Goal: Information Seeking & Learning: Find specific fact

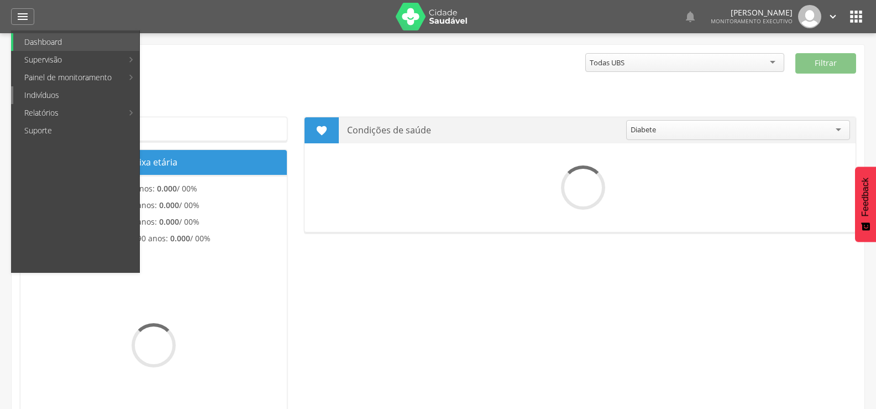
click at [29, 94] on link "Indivíduos" at bounding box center [76, 95] width 126 height 18
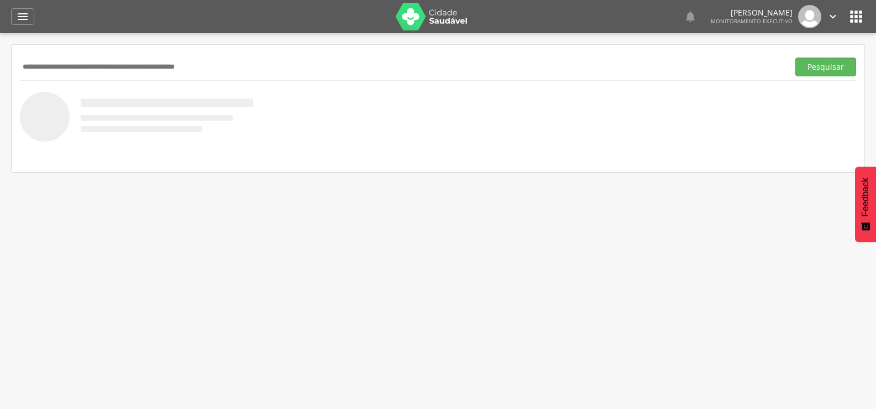
click at [48, 64] on input "text" at bounding box center [402, 67] width 765 height 19
type input "**********"
click at [796, 58] on button "Pesquisar" at bounding box center [826, 67] width 61 height 19
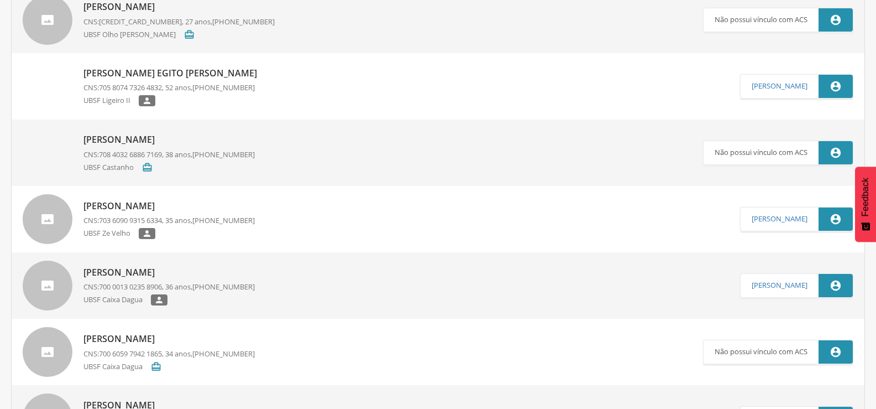
scroll to position [387, 0]
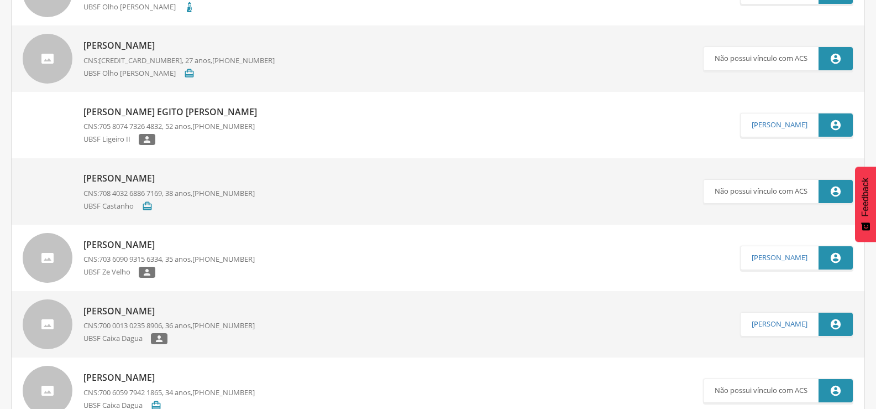
click at [167, 242] on p "[PERSON_NAME]" at bounding box center [168, 244] width 171 height 13
type input "**********"
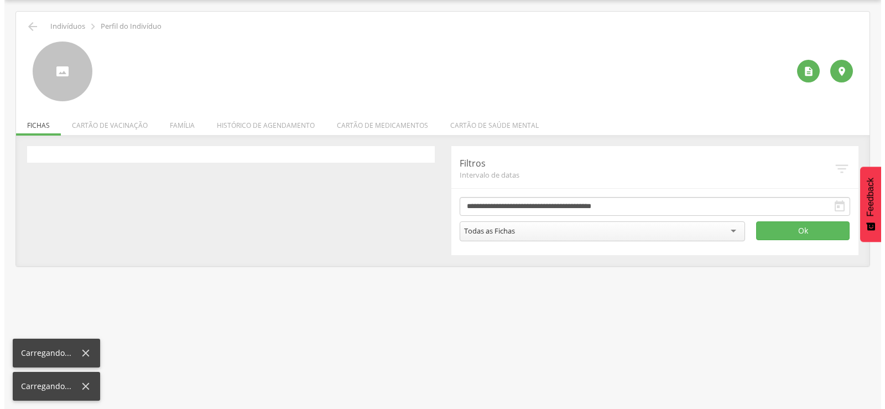
scroll to position [33, 0]
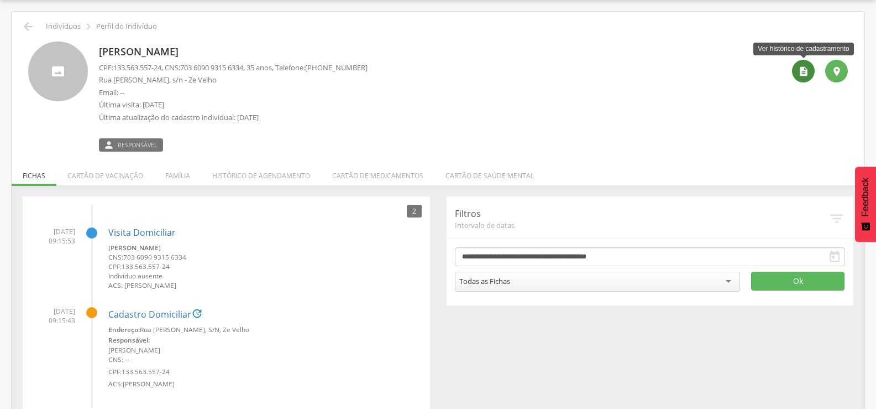
click at [798, 74] on icon "" at bounding box center [803, 71] width 11 height 11
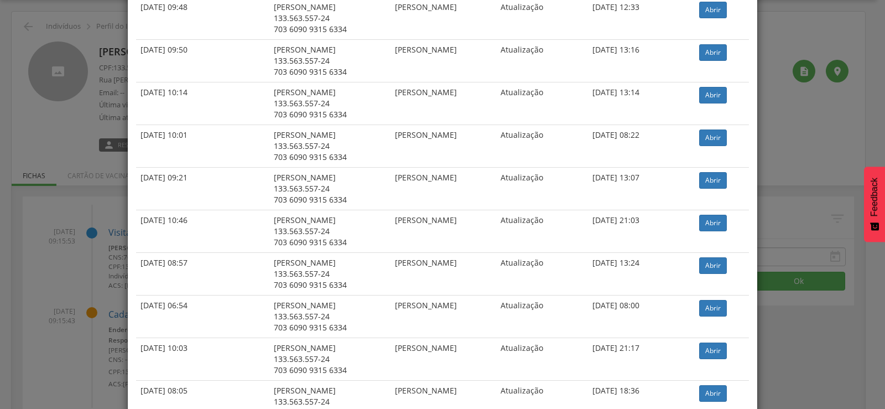
scroll to position [276, 0]
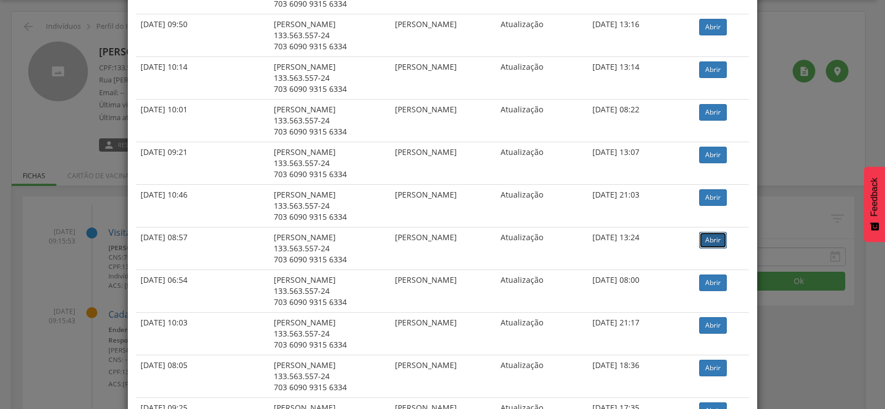
click at [717, 245] on link "Abrir" at bounding box center [713, 240] width 28 height 17
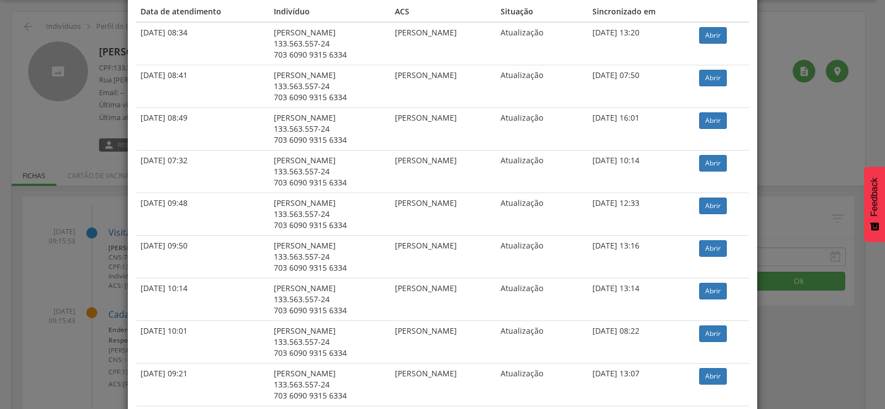
scroll to position [111, 0]
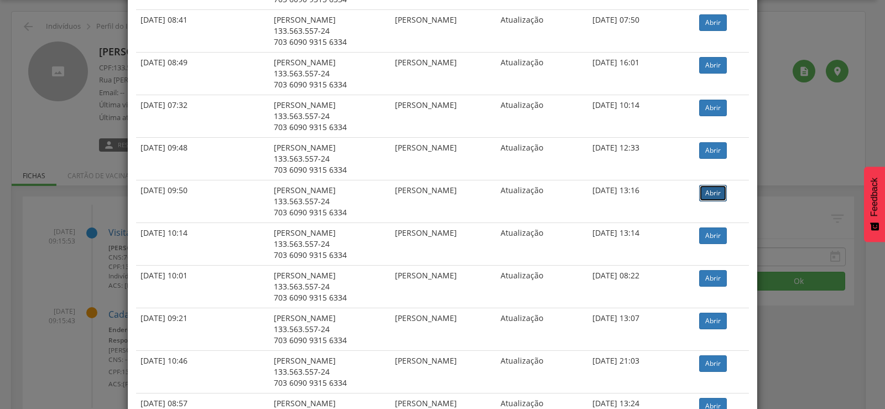
click at [713, 196] on link "Abrir" at bounding box center [713, 193] width 28 height 17
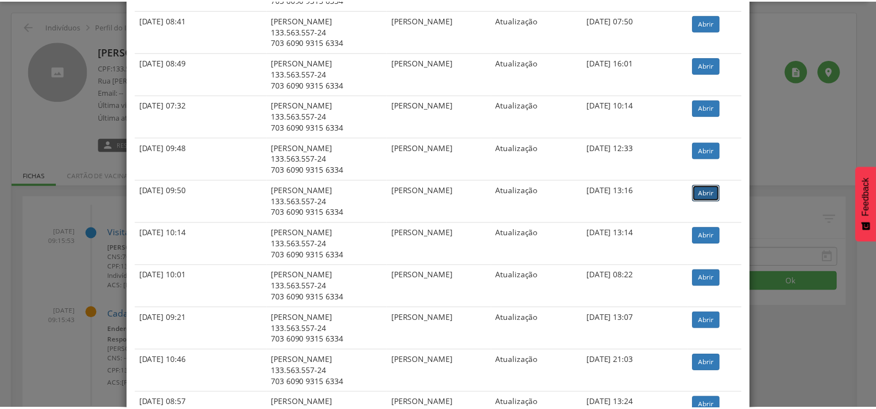
scroll to position [0, 0]
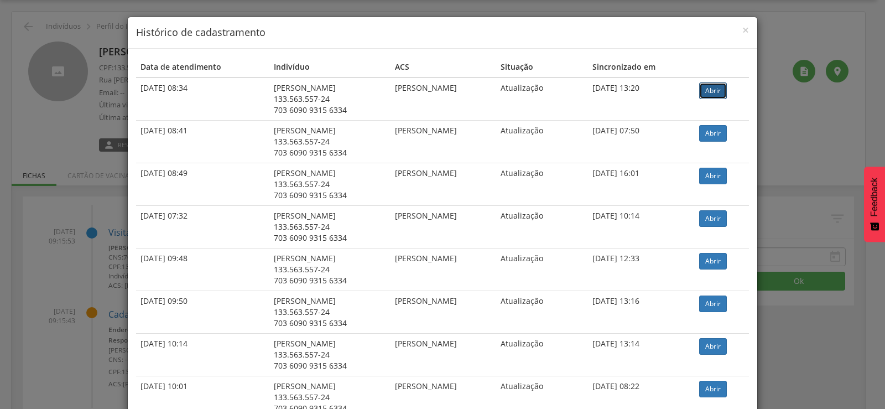
click at [712, 91] on link "Abrir" at bounding box center [713, 90] width 28 height 17
click at [91, 75] on div "× Histórico de cadastramento Data de atendimento Indivíduo ACS Situação Sincron…" at bounding box center [442, 204] width 885 height 409
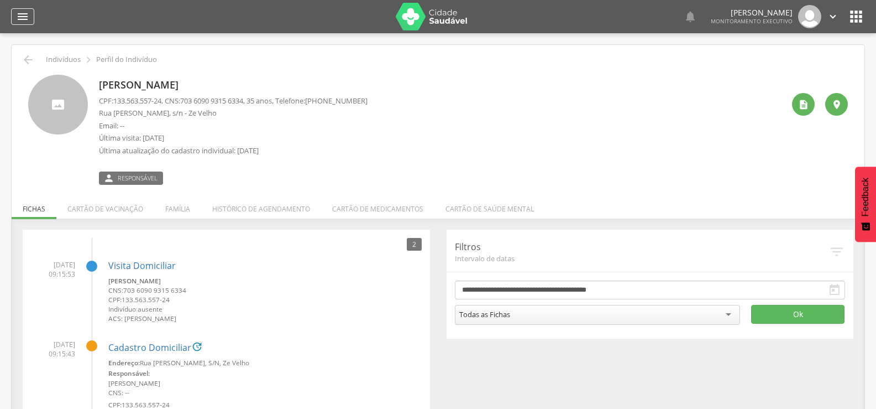
click at [28, 20] on icon "" at bounding box center [22, 16] width 13 height 13
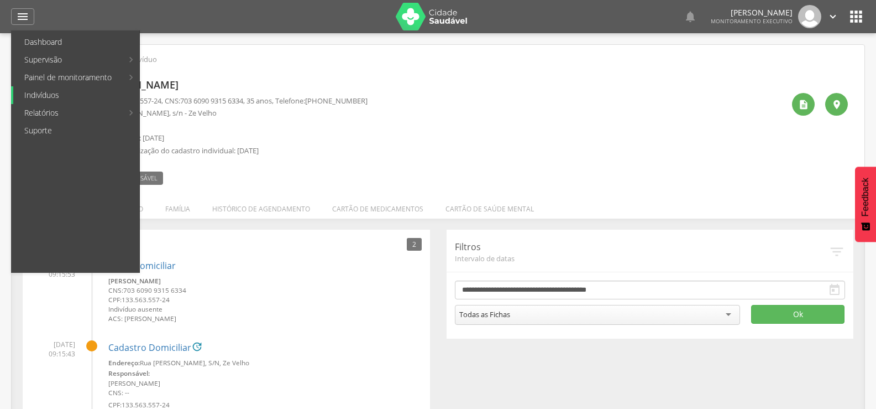
click at [38, 94] on link "Indivíduos" at bounding box center [76, 95] width 126 height 18
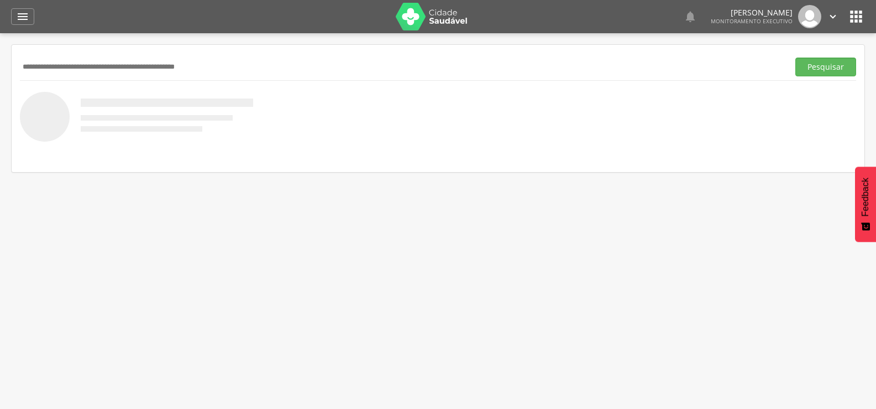
paste input "**********"
type input "**********"
click at [796, 58] on button "Pesquisar" at bounding box center [826, 67] width 61 height 19
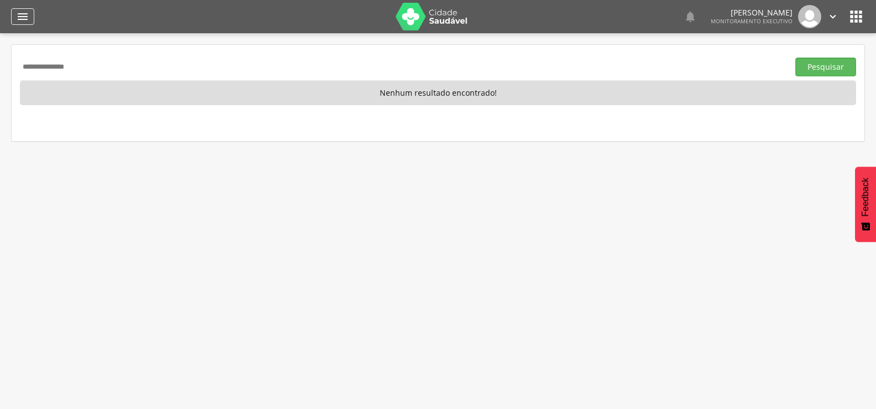
click at [21, 22] on icon "" at bounding box center [22, 16] width 13 height 13
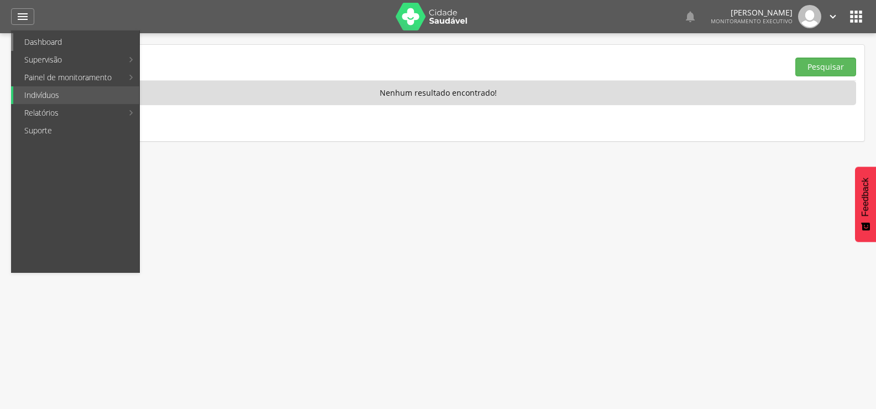
click at [33, 38] on link "Dashboard" at bounding box center [76, 42] width 126 height 18
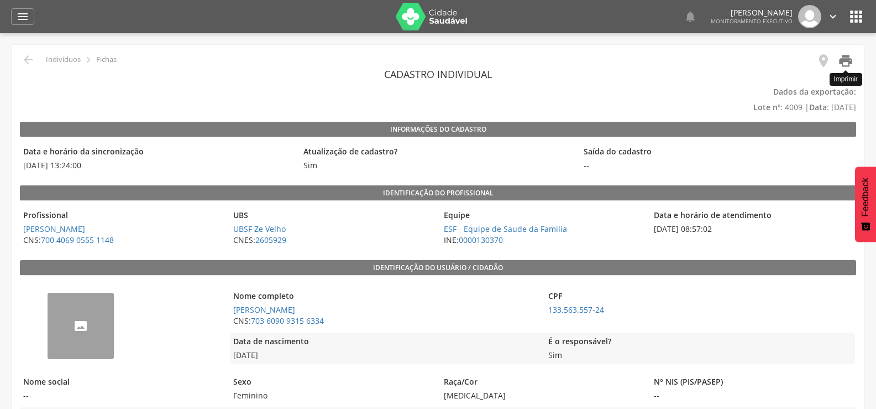
click at [847, 60] on icon "" at bounding box center [845, 60] width 15 height 15
click at [845, 60] on icon "" at bounding box center [845, 60] width 15 height 15
